Goal: Information Seeking & Learning: Learn about a topic

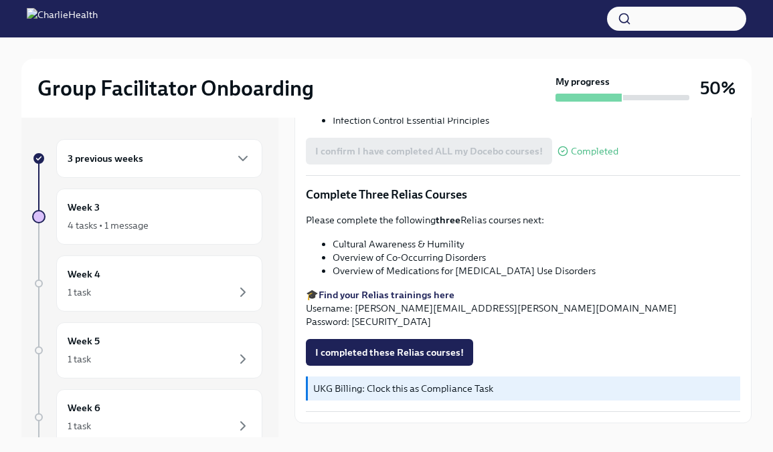
scroll to position [1031, 0]
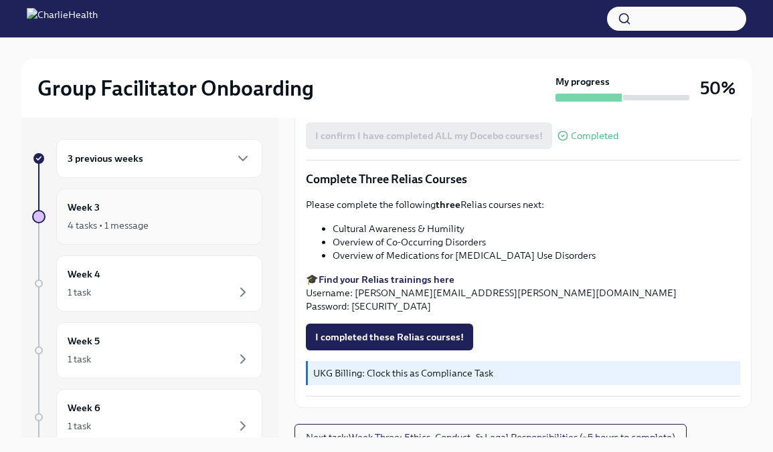
click at [181, 235] on div "Week 3 4 tasks • 1 message" at bounding box center [159, 217] width 206 height 56
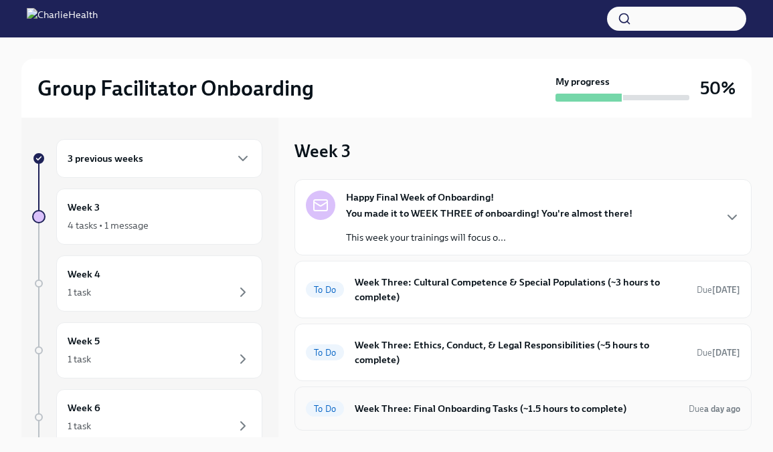
click at [453, 412] on h6 "Week Three: Final Onboarding Tasks (~1.5 hours to complete)" at bounding box center [516, 409] width 323 height 15
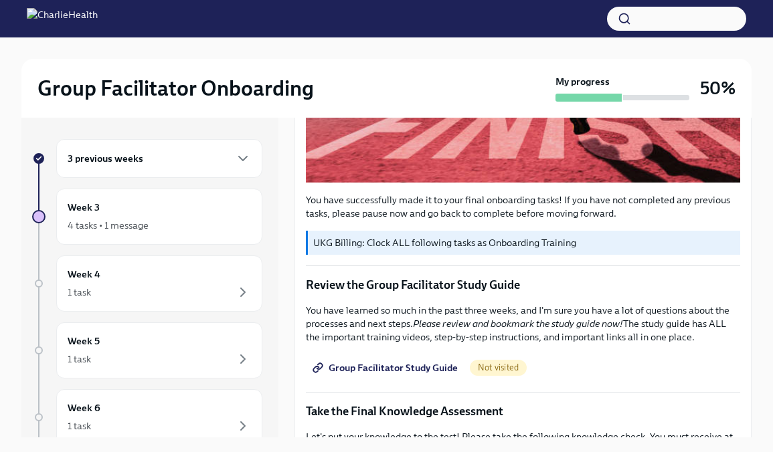
scroll to position [424, 0]
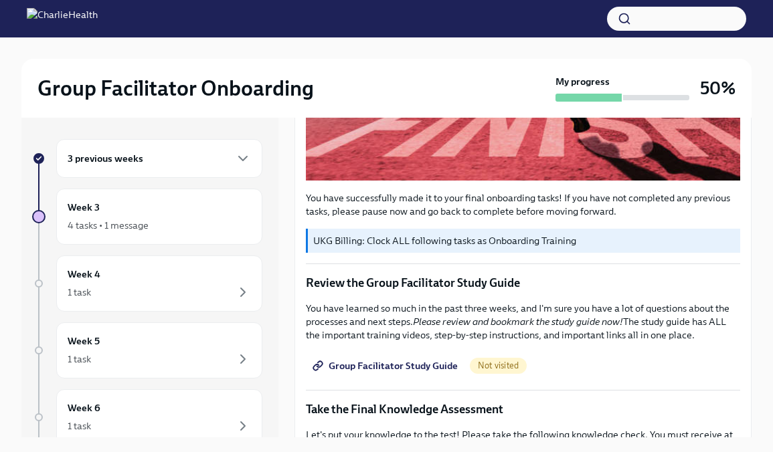
click at [384, 367] on span "Group Facilitator Study Guide" at bounding box center [386, 365] width 143 height 13
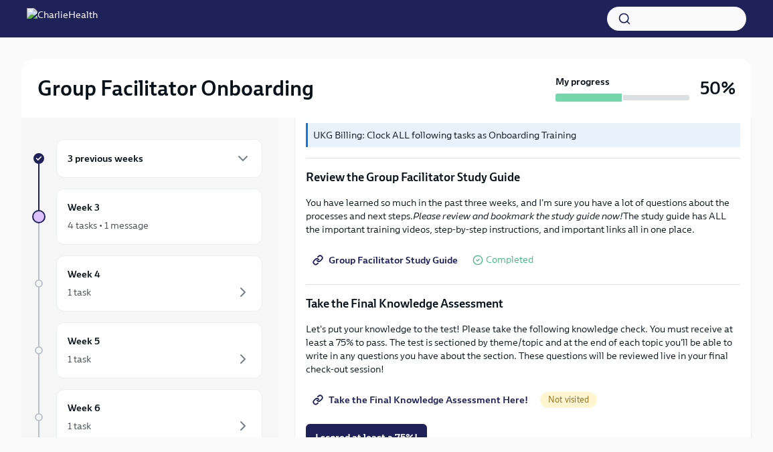
scroll to position [537, 0]
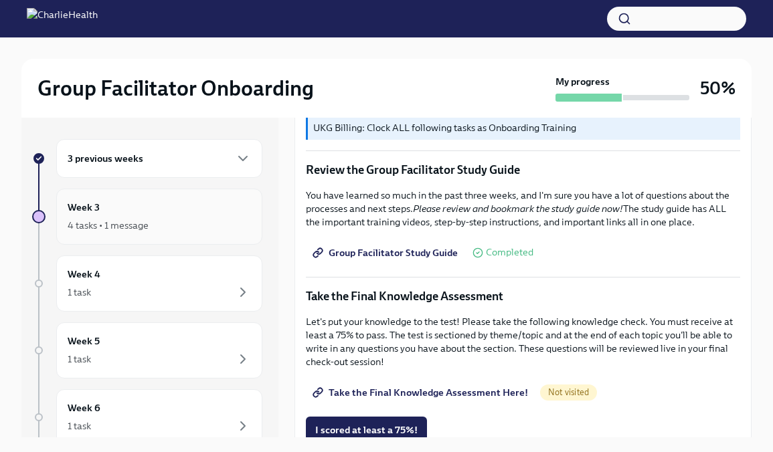
click at [175, 216] on div "Week 3 4 tasks • 1 message" at bounding box center [159, 216] width 183 height 33
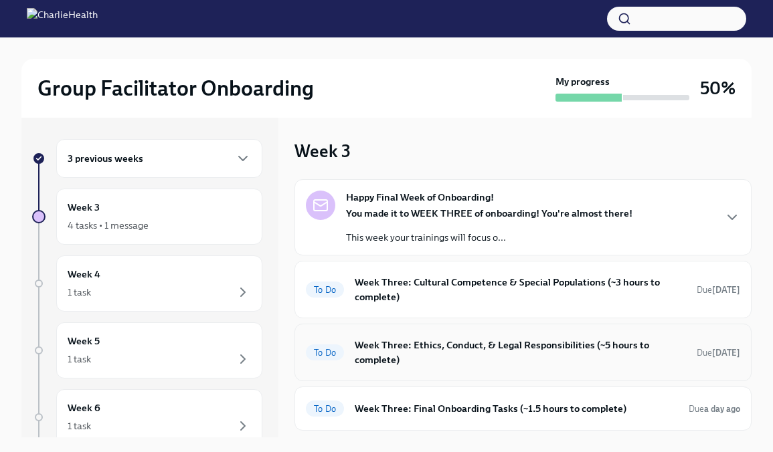
click at [432, 349] on h6 "Week Three: Ethics, Conduct, & Legal Responsibilities (~5 hours to complete)" at bounding box center [520, 352] width 331 height 29
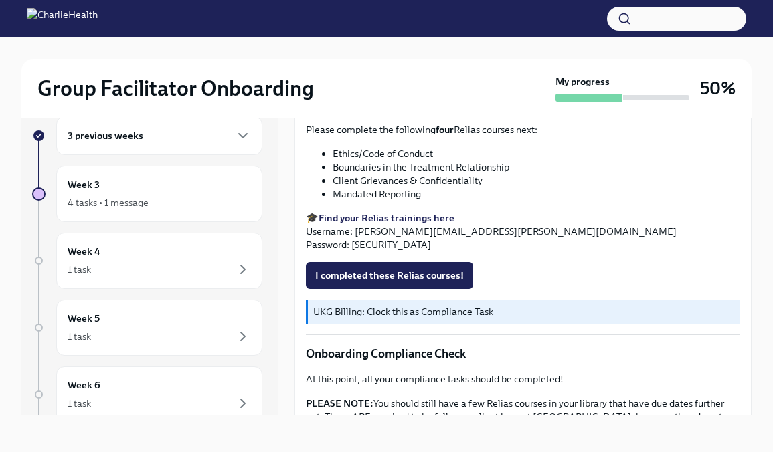
scroll to position [559, 0]
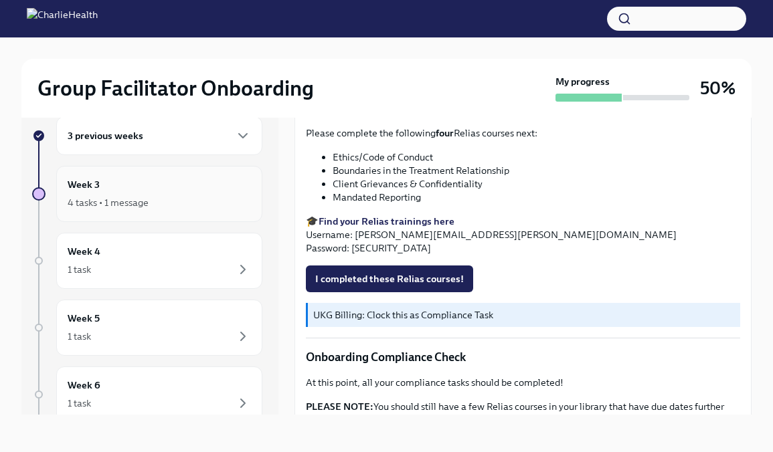
click at [174, 214] on div "Week 3 4 tasks • 1 message" at bounding box center [159, 194] width 206 height 56
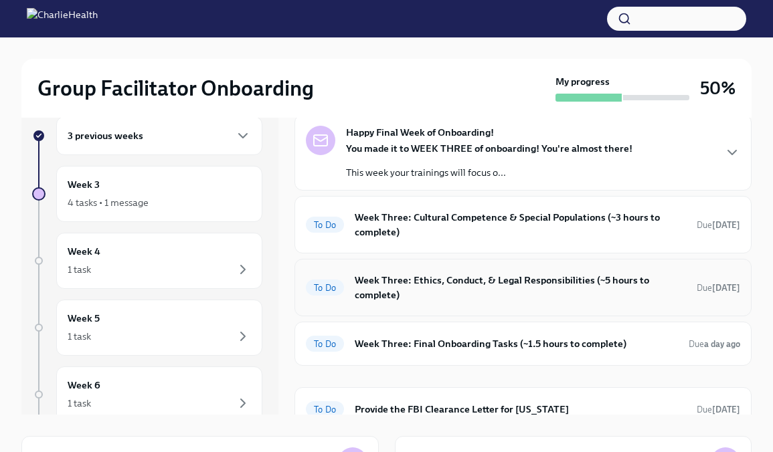
scroll to position [59, 0]
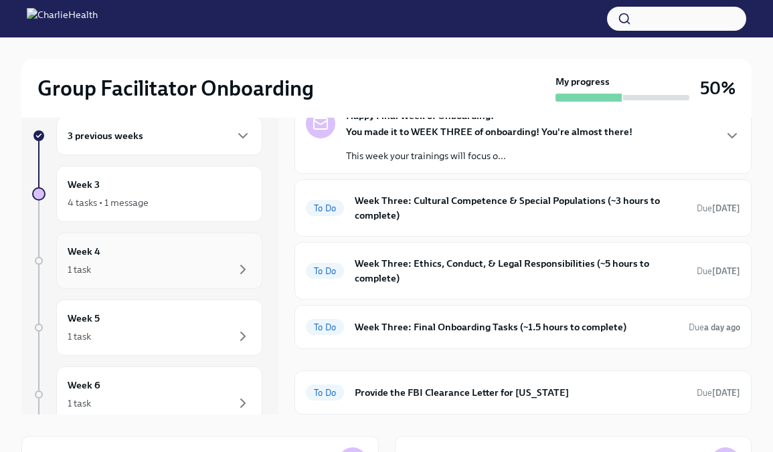
click at [193, 270] on div "1 task" at bounding box center [159, 270] width 183 height 16
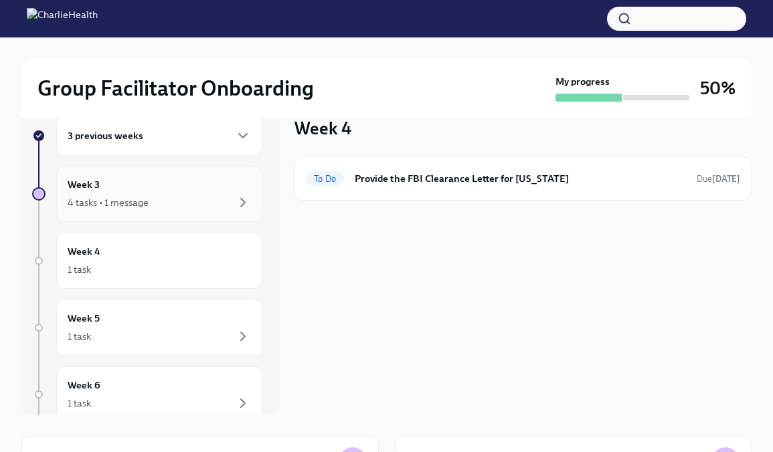
click at [196, 195] on div "4 tasks • 1 message" at bounding box center [159, 203] width 183 height 16
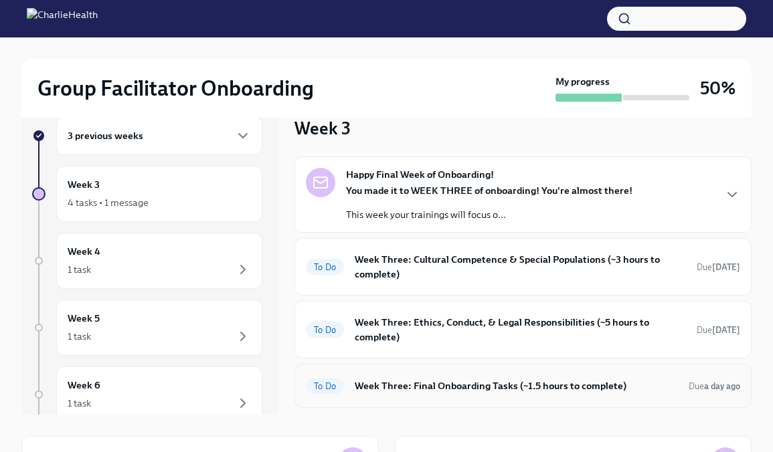
scroll to position [59, 0]
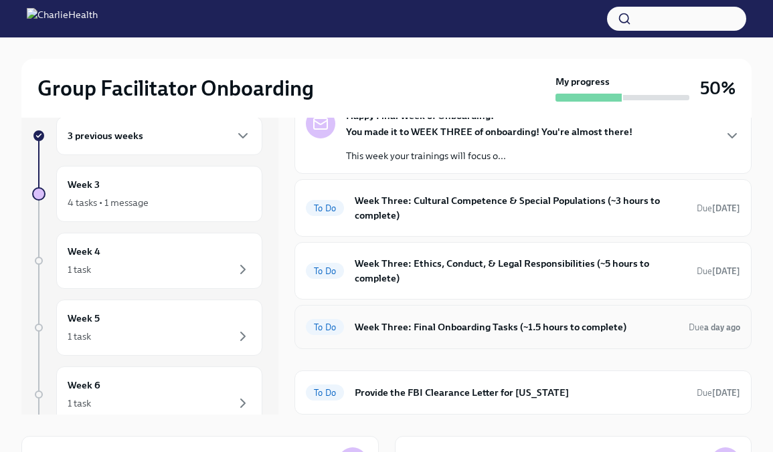
click at [468, 329] on h6 "Week Three: Final Onboarding Tasks (~1.5 hours to complete)" at bounding box center [516, 327] width 323 height 15
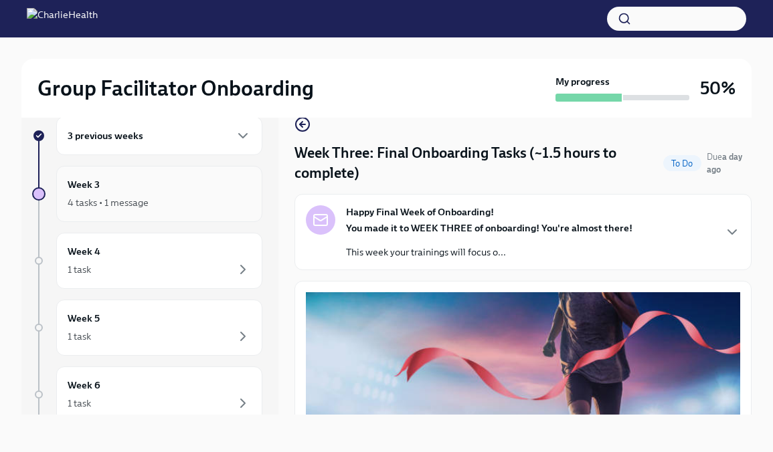
click at [219, 187] on div "Week 3 4 tasks • 1 message" at bounding box center [159, 193] width 183 height 33
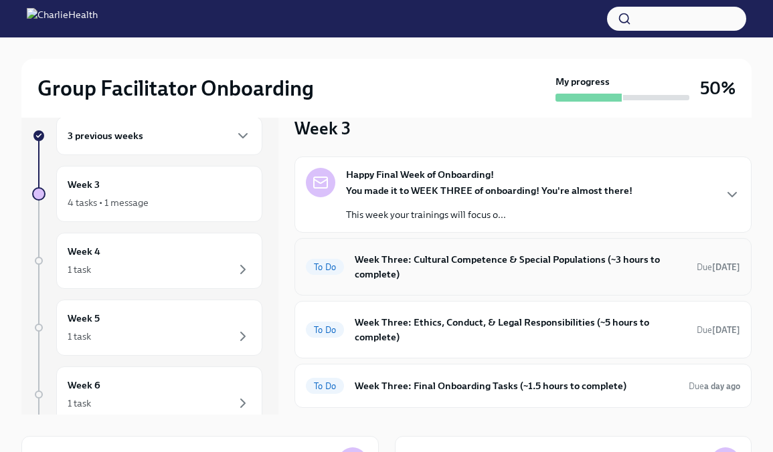
click at [406, 267] on h6 "Week Three: Cultural Competence & Special Populations (~3 hours to complete)" at bounding box center [520, 266] width 331 height 29
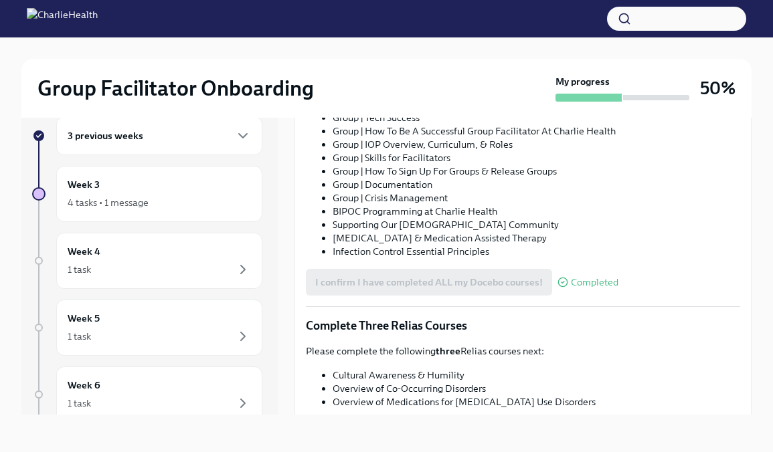
scroll to position [1031, 0]
